Goal: Find contact information: Find contact information

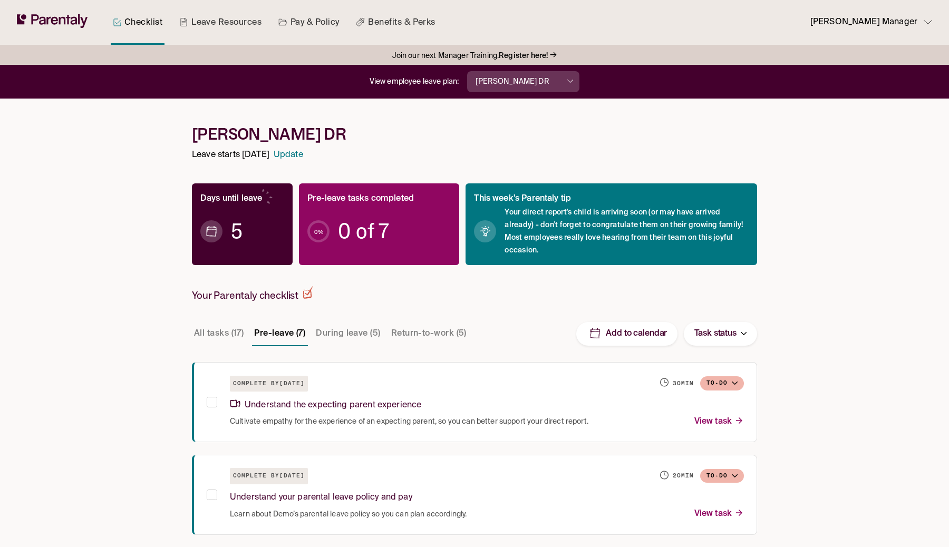
drag, startPoint x: 346, startPoint y: 57, endPoint x: 354, endPoint y: 56, distance: 7.9
click at [354, 56] on div "Join our next Manager Training. Register here! →" at bounding box center [474, 55] width 949 height 20
drag, startPoint x: 355, startPoint y: 57, endPoint x: 475, endPoint y: 50, distance: 120.9
click at [475, 50] on div "Join our next Manager Training. Register here! →" at bounding box center [474, 55] width 949 height 20
click at [245, 106] on div "Join our next Manager Training. Register here! → View employee leave plan: [PER…" at bounding box center [474, 533] width 586 height 976
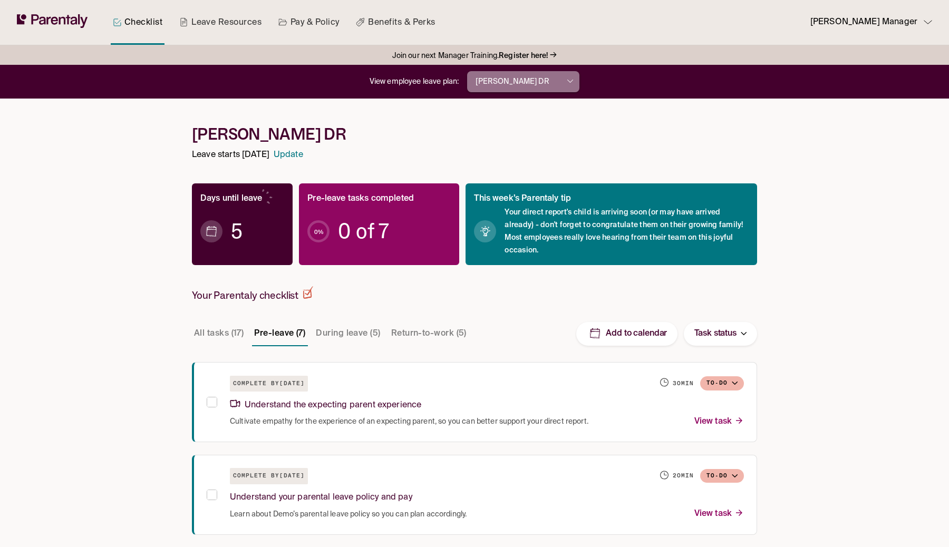
click at [567, 81] on icon "button" at bounding box center [570, 81] width 6 height 3
click at [631, 103] on div at bounding box center [474, 273] width 949 height 547
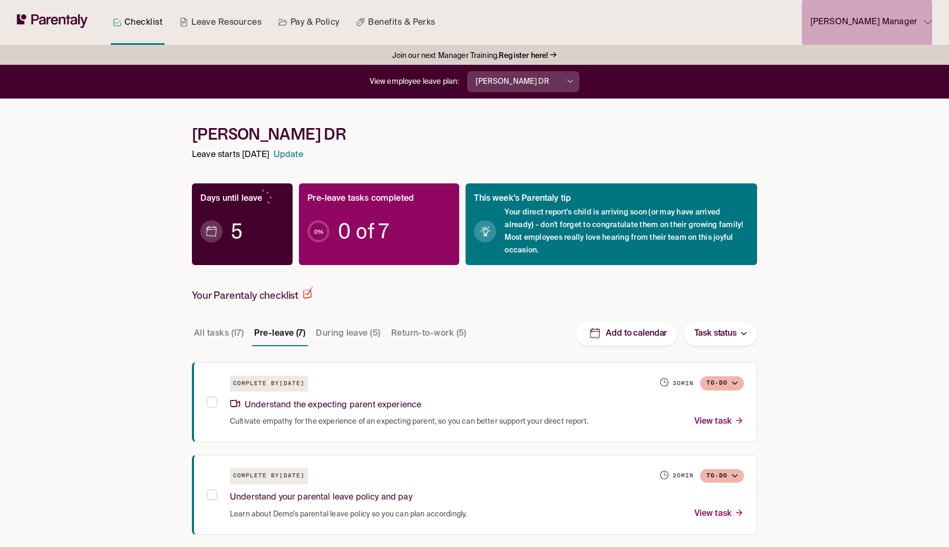
click at [930, 22] on icon "button" at bounding box center [927, 22] width 8 height 4
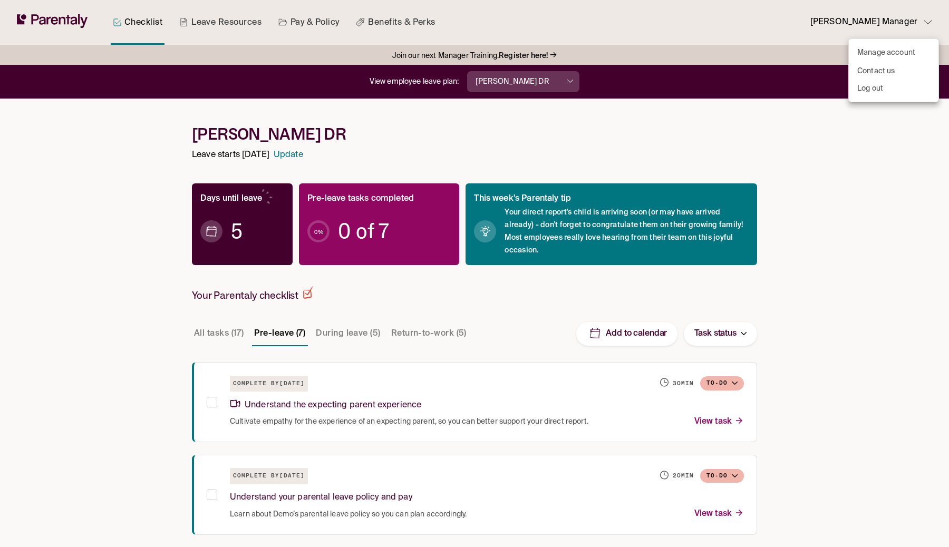
click at [930, 22] on div at bounding box center [474, 273] width 949 height 547
click at [922, 26] on div "[PERSON_NAME] Manager" at bounding box center [866, 22] width 113 height 14
click at [880, 70] on p "Contact us" at bounding box center [876, 71] width 38 height 11
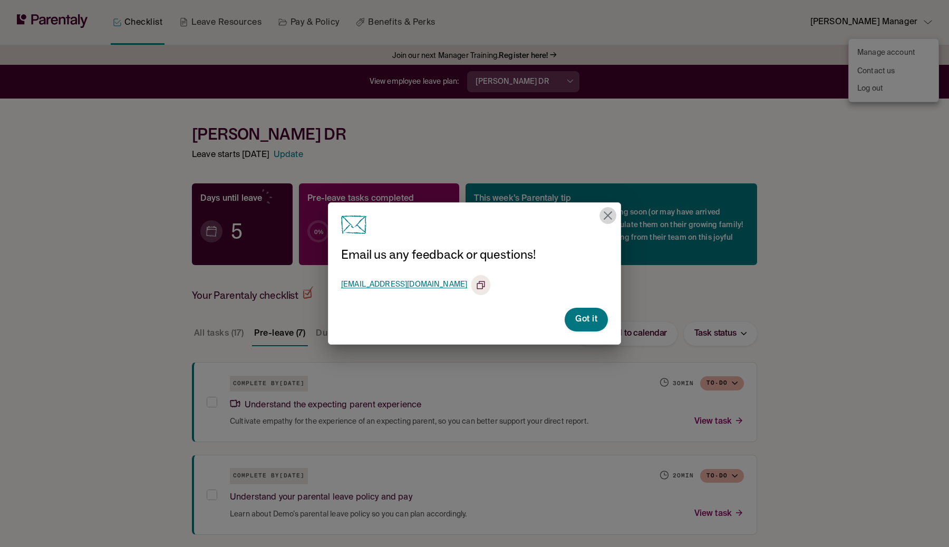
click at [605, 216] on icon "close" at bounding box center [608, 215] width 8 height 8
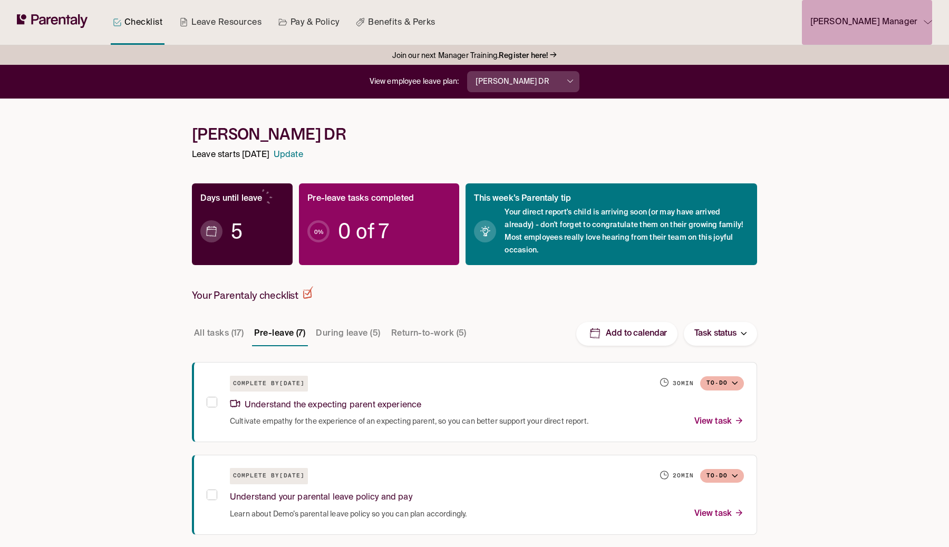
click at [925, 31] on button "[PERSON_NAME] Manager" at bounding box center [867, 22] width 130 height 45
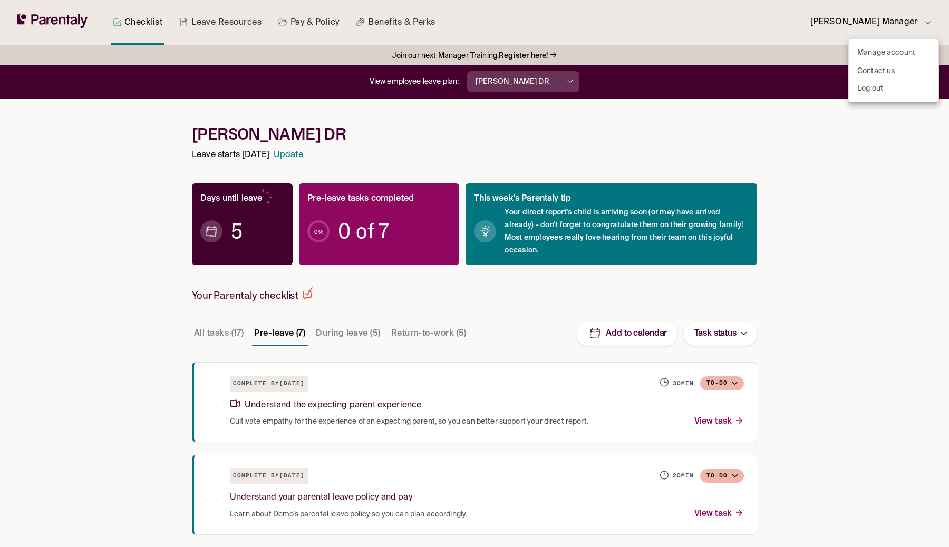
click at [686, 180] on div at bounding box center [474, 273] width 949 height 547
